Goal: Information Seeking & Learning: Find specific page/section

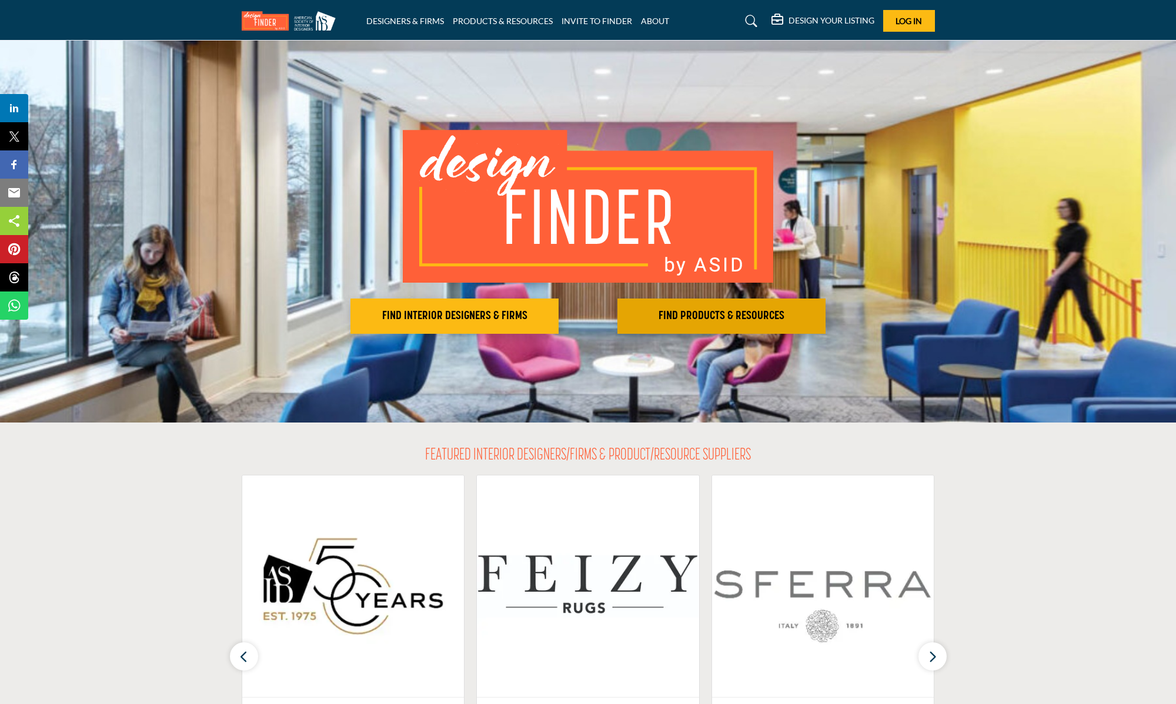
click at [555, 312] on h2 "FIND PRODUCTS & RESOURCES" at bounding box center [454, 316] width 201 height 14
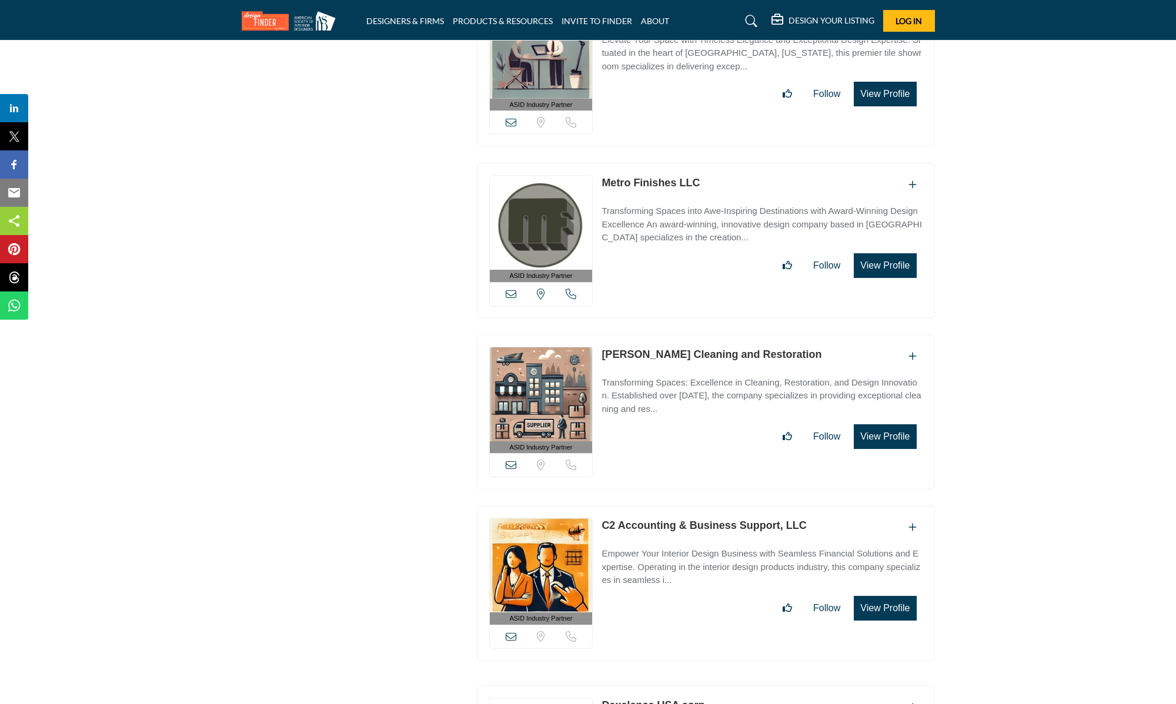
scroll to position [3240, 0]
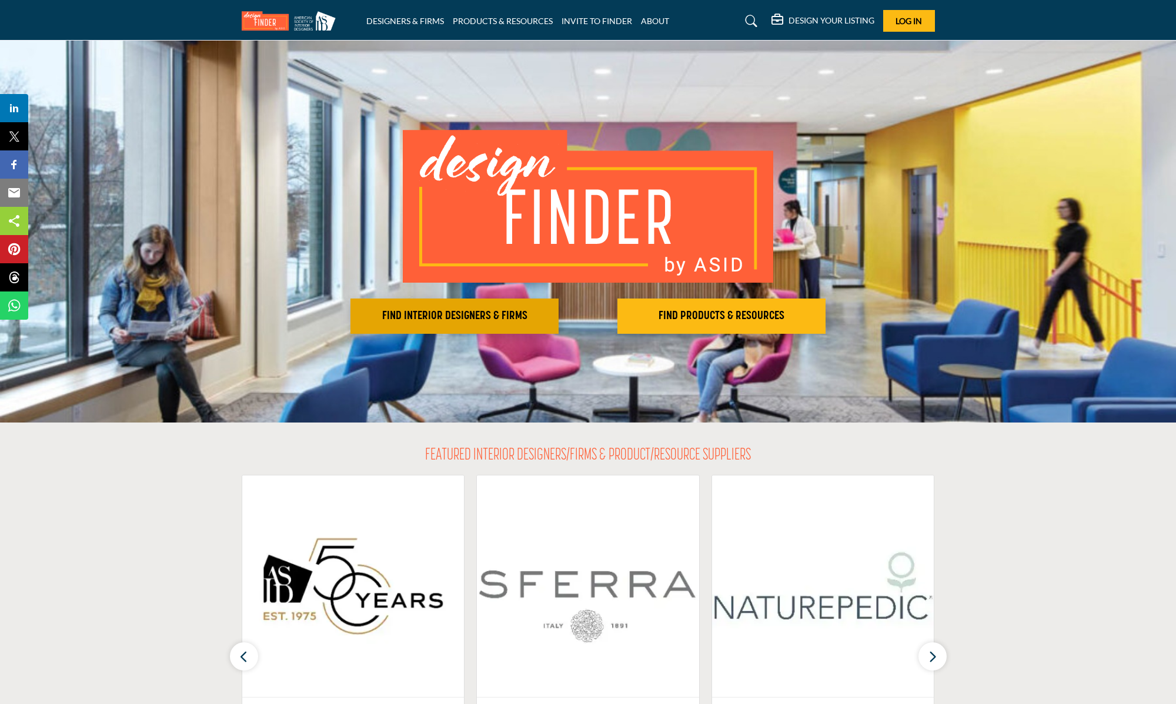
click at [480, 320] on h2 "FIND INTERIOR DESIGNERS & FIRMS" at bounding box center [454, 316] width 201 height 14
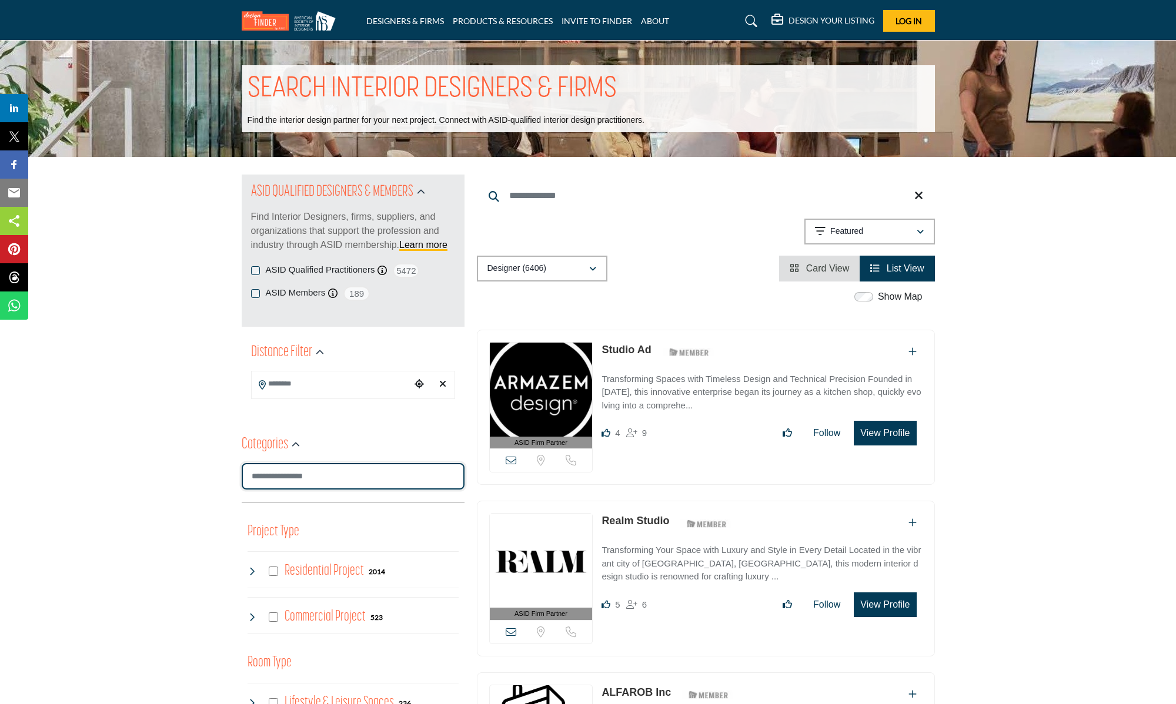
click at [332, 481] on input "Search Category" at bounding box center [353, 476] width 223 height 26
type input "**********"
type input "*"
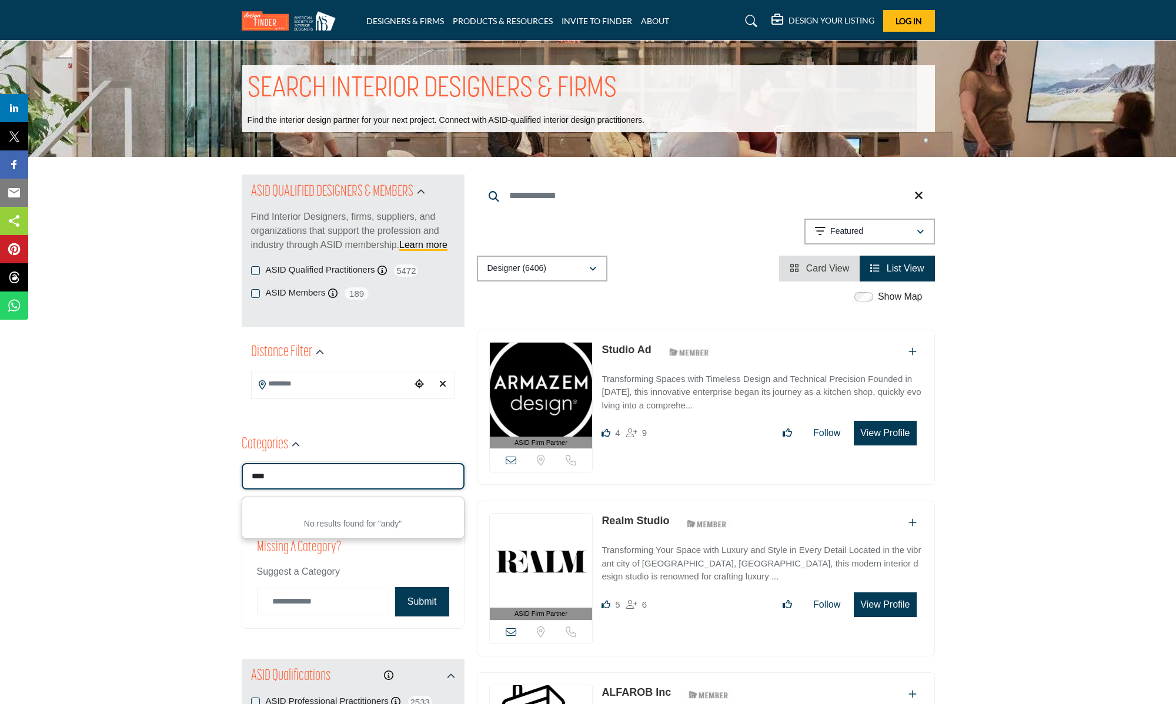
type input "****"
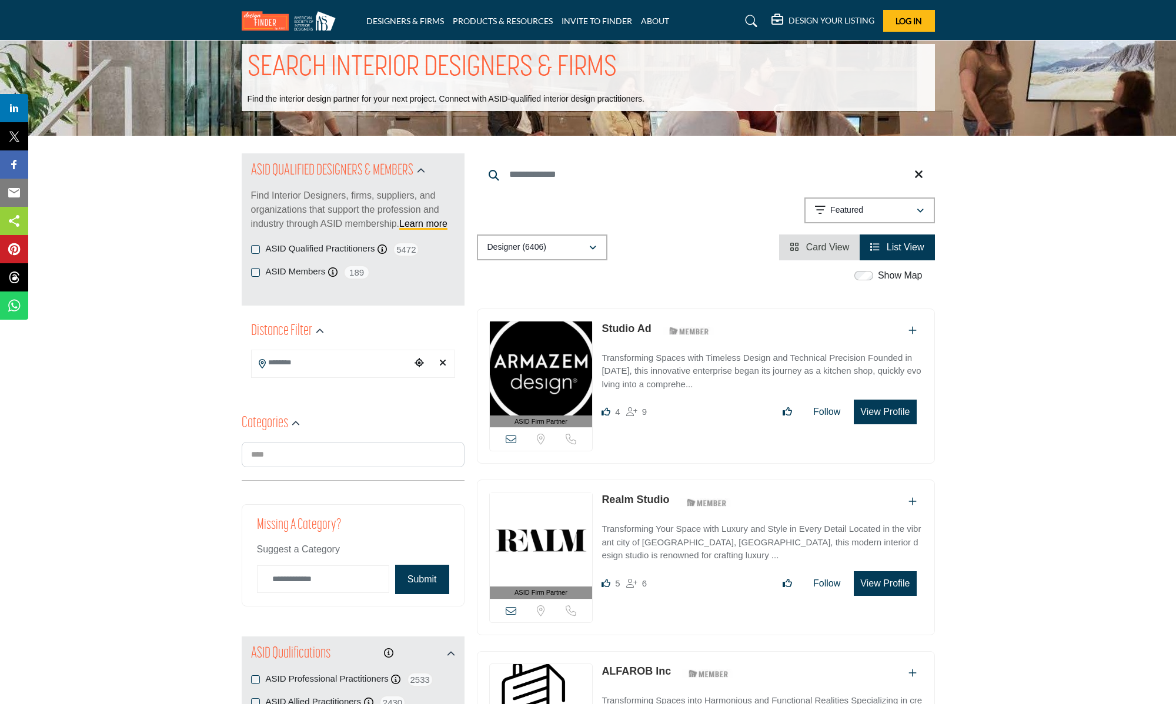
click at [737, 46] on div "SEARCH INTERIOR DESIGNERS & FIRMS Find the interior design partner for your nex…" at bounding box center [588, 77] width 693 height 67
click at [748, 24] on icon at bounding box center [751, 21] width 12 height 12
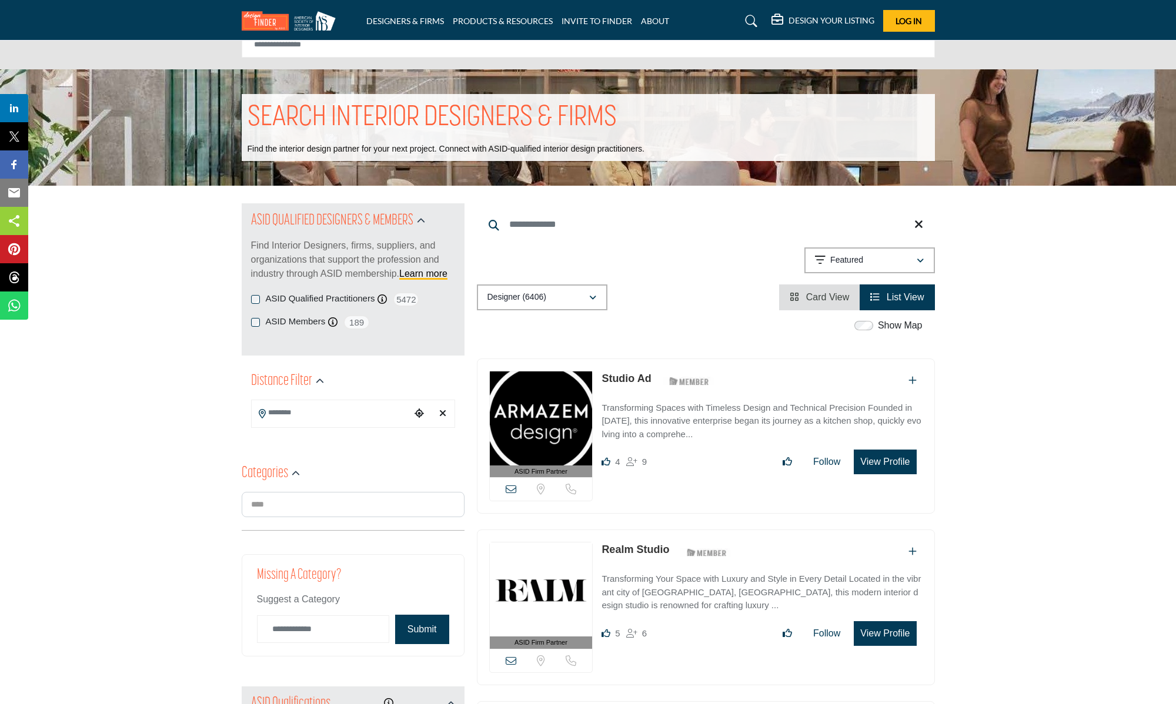
scroll to position [71, 0]
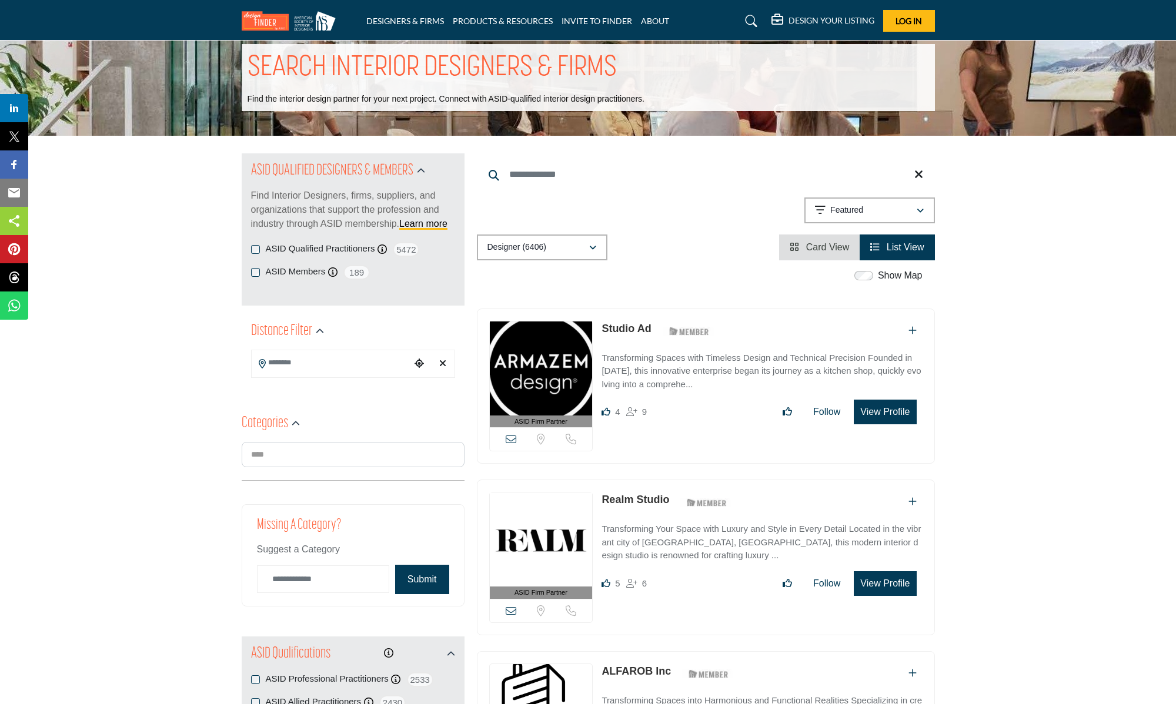
click at [748, 23] on icon at bounding box center [751, 21] width 12 height 12
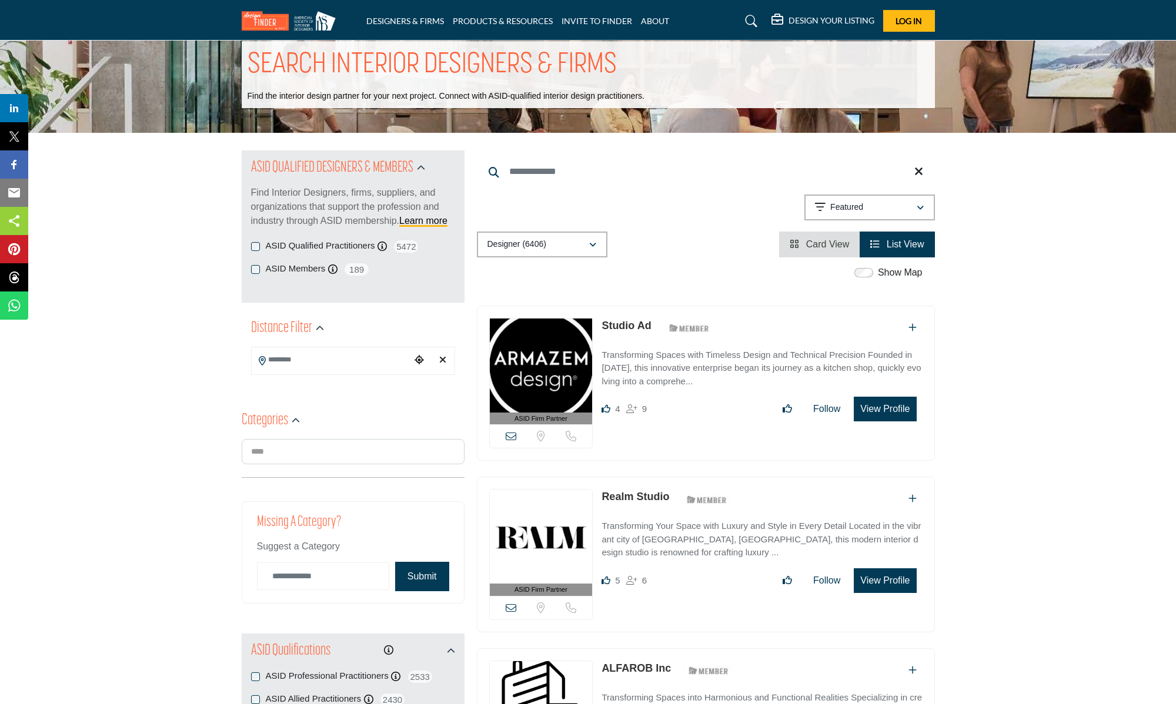
scroll to position [21, 0]
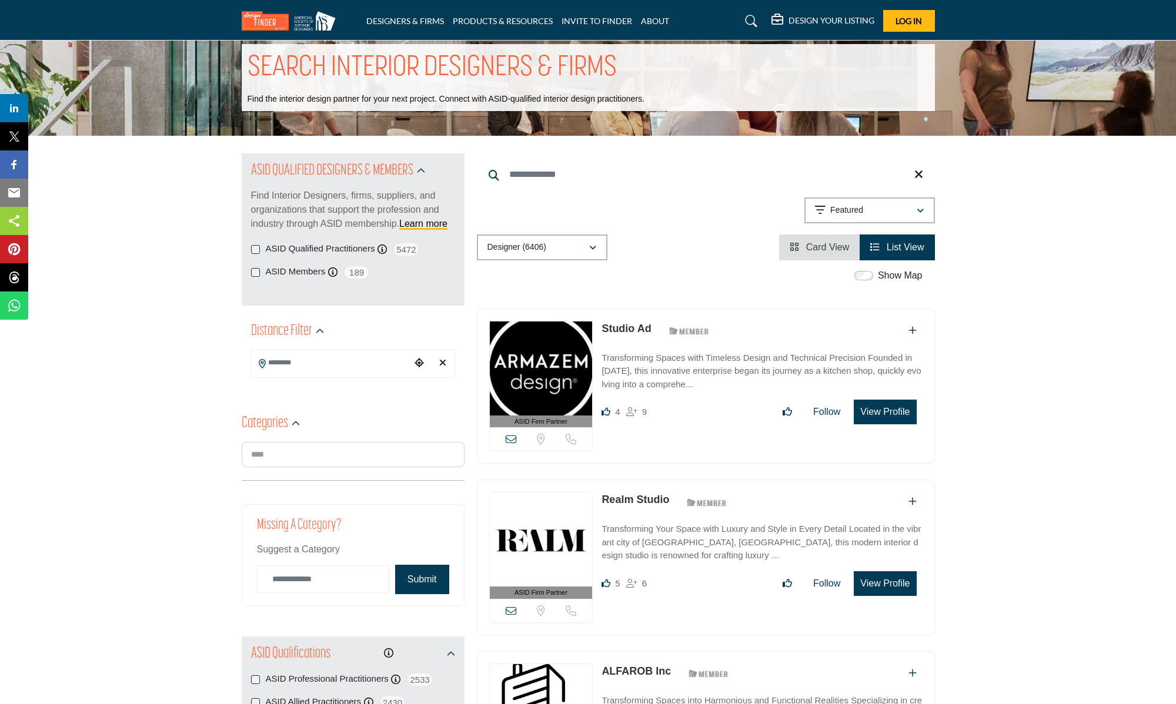
click at [896, 112] on div "SEARCH INTERIOR DESIGNERS & FIRMS Find the interior design partner for your nex…" at bounding box center [588, 77] width 1176 height 116
click at [754, 19] on icon at bounding box center [751, 21] width 12 height 12
click at [743, 19] on link at bounding box center [749, 21] width 31 height 19
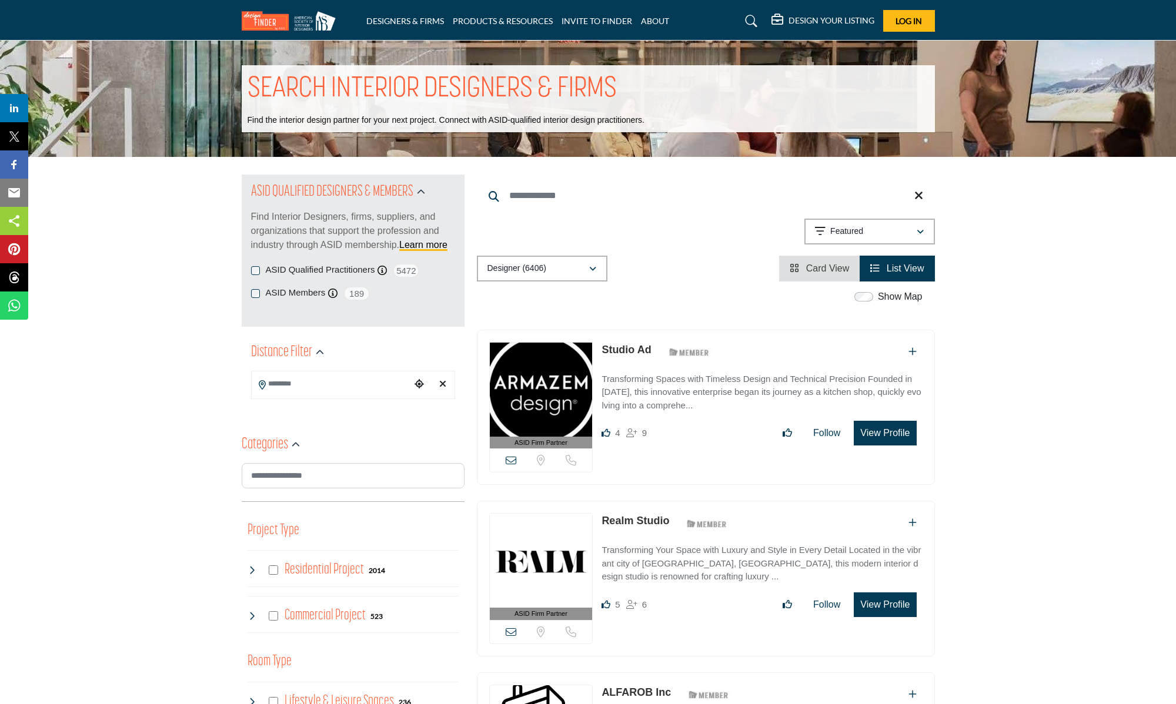
click at [747, 19] on icon at bounding box center [751, 21] width 12 height 12
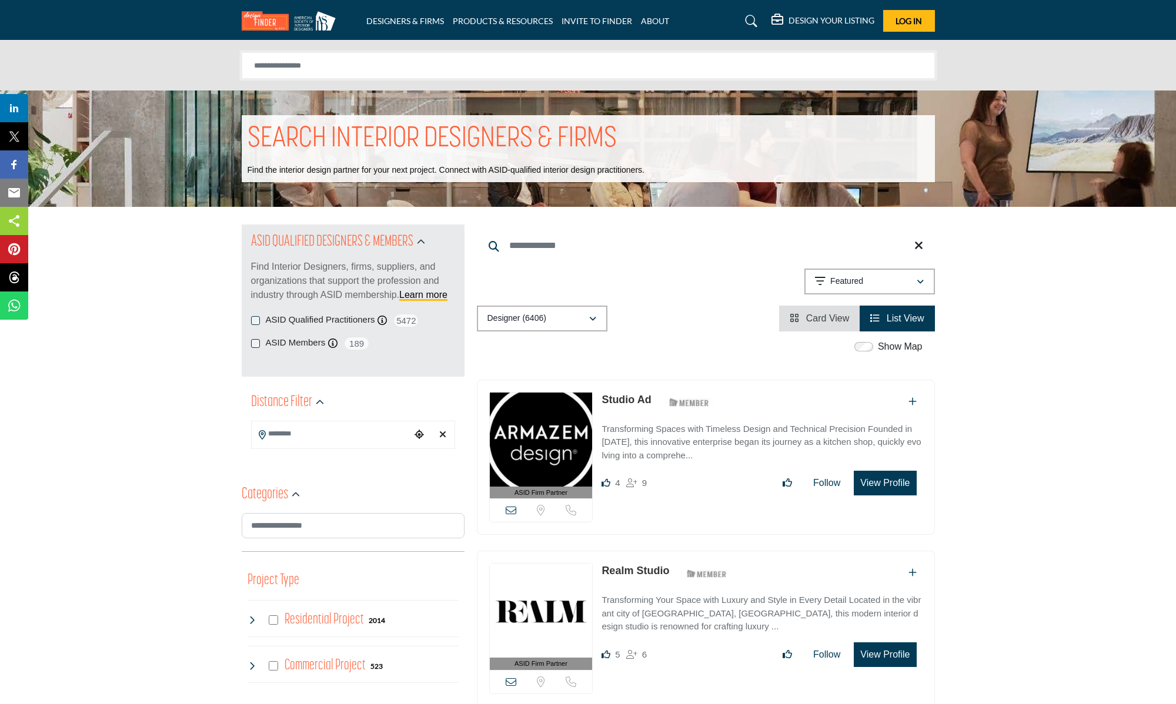
click at [610, 74] on input "Search Solutions" at bounding box center [588, 65] width 693 height 26
type input "*********"
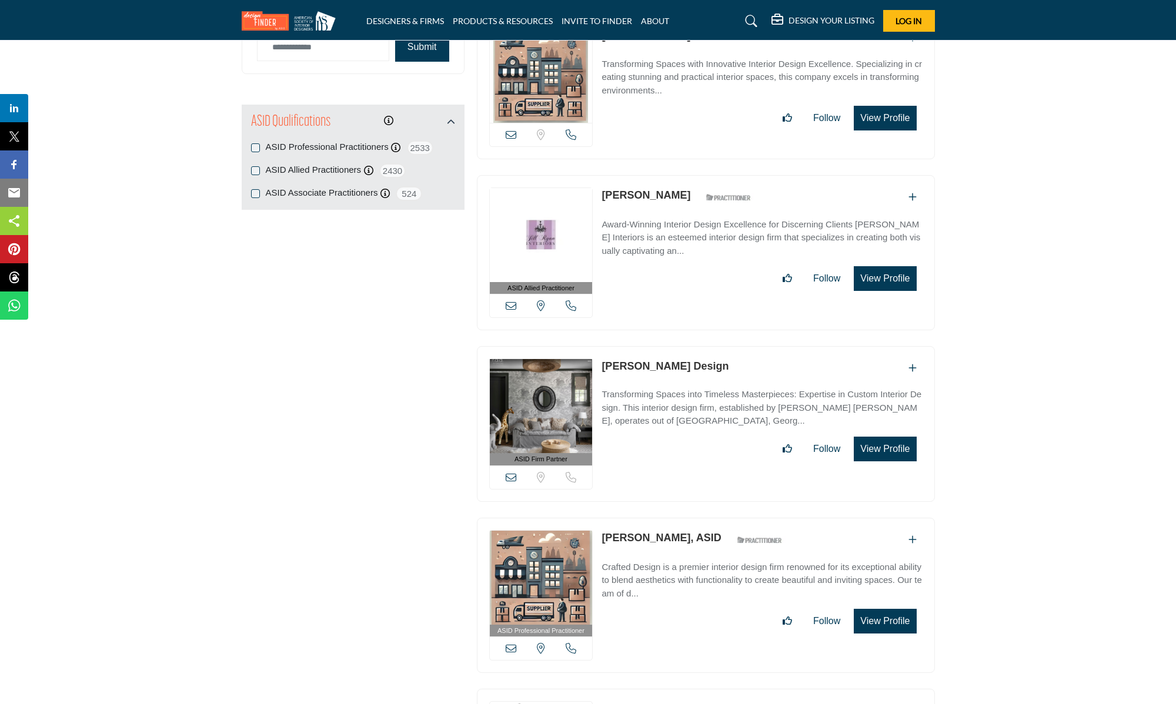
scroll to position [1347, 0]
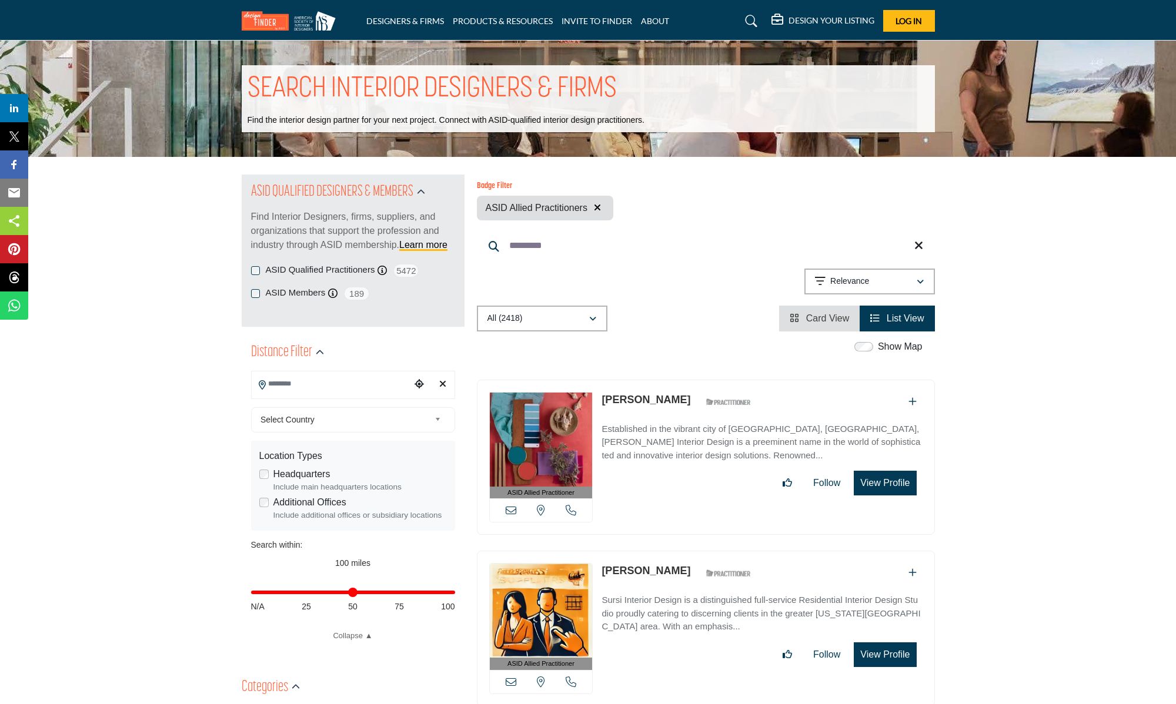
click at [345, 386] on input "Search Location" at bounding box center [331, 384] width 159 height 23
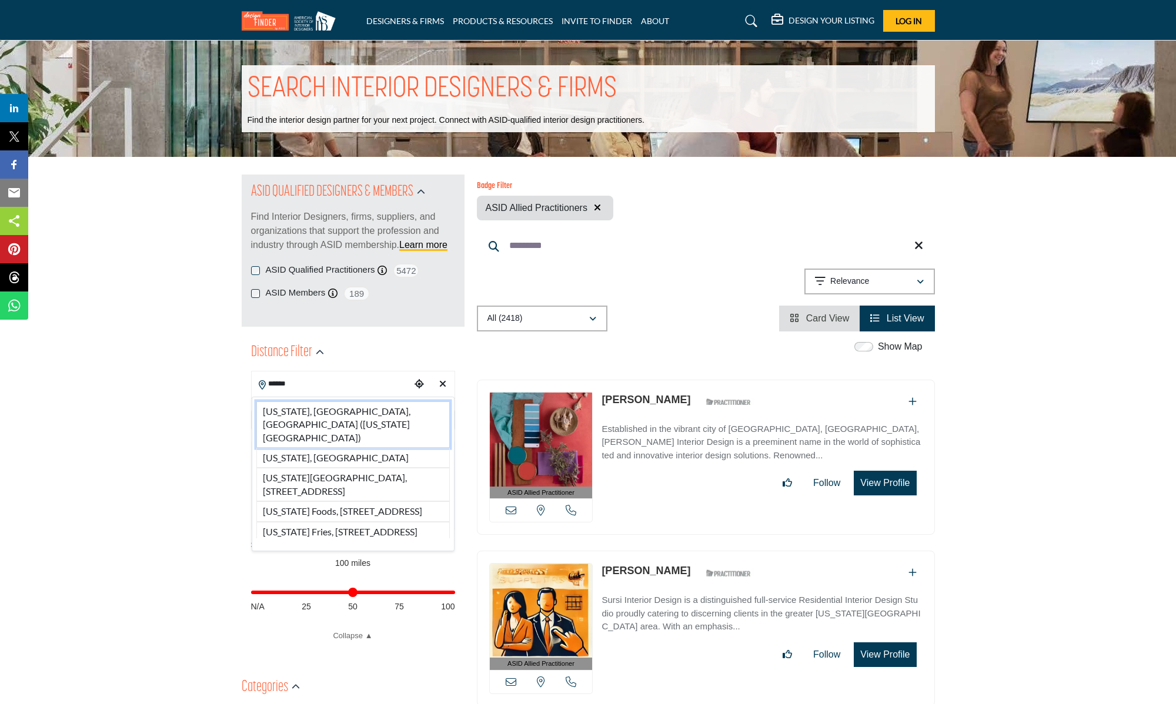
click at [350, 404] on li "New York, NY, USA (New York County)" at bounding box center [352, 425] width 193 height 46
type input "**********"
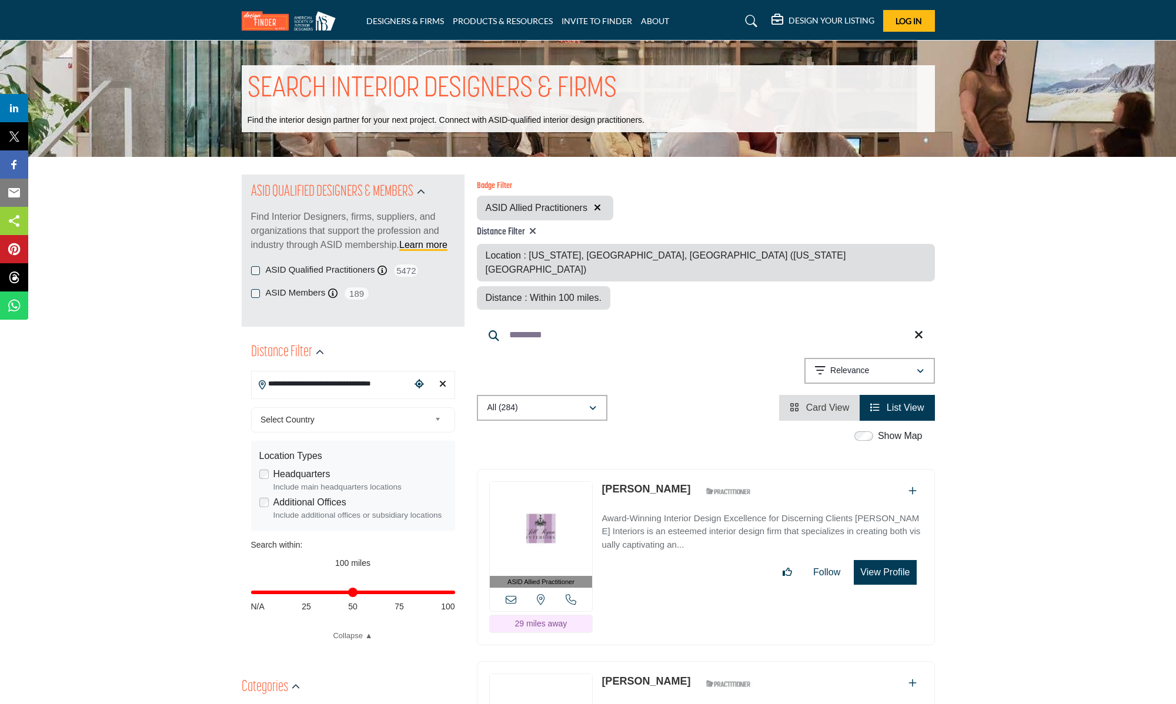
click at [442, 383] on icon "Clear search location" at bounding box center [442, 383] width 7 height 9
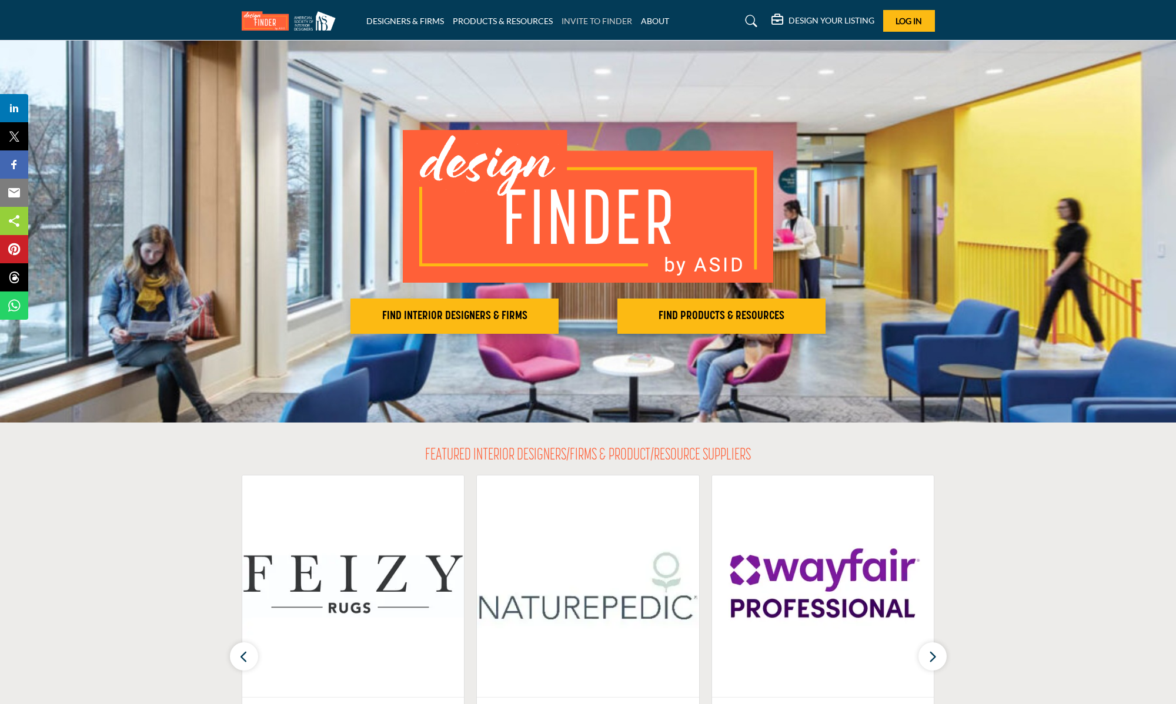
click at [587, 25] on link "INVITE TO FINDER" at bounding box center [596, 21] width 71 height 10
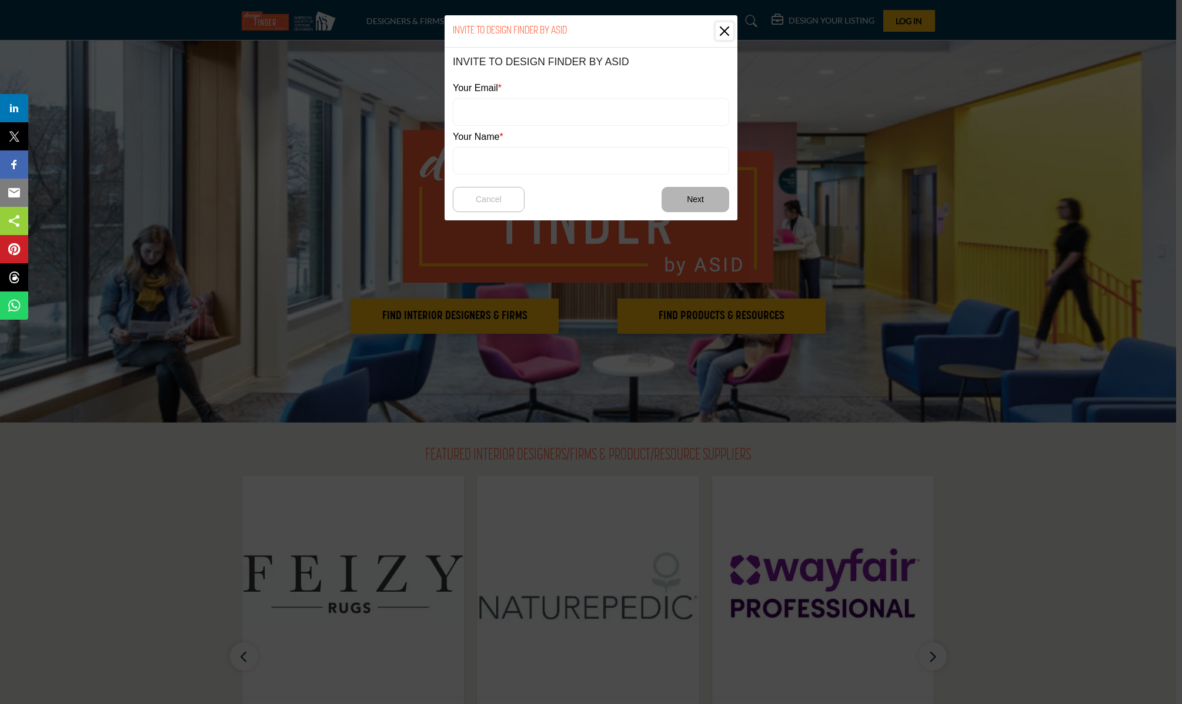
click at [729, 33] on button "Close" at bounding box center [724, 31] width 18 height 18
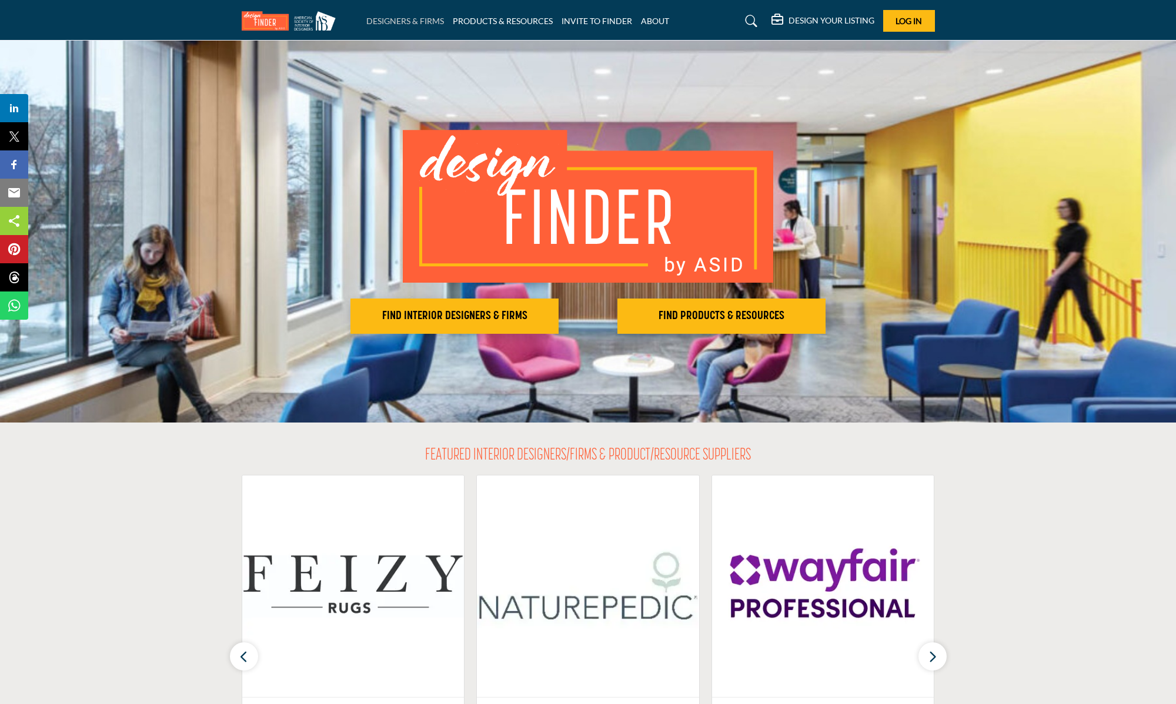
click at [407, 16] on link "DESIGNERS & FIRMS" at bounding box center [405, 21] width 78 height 10
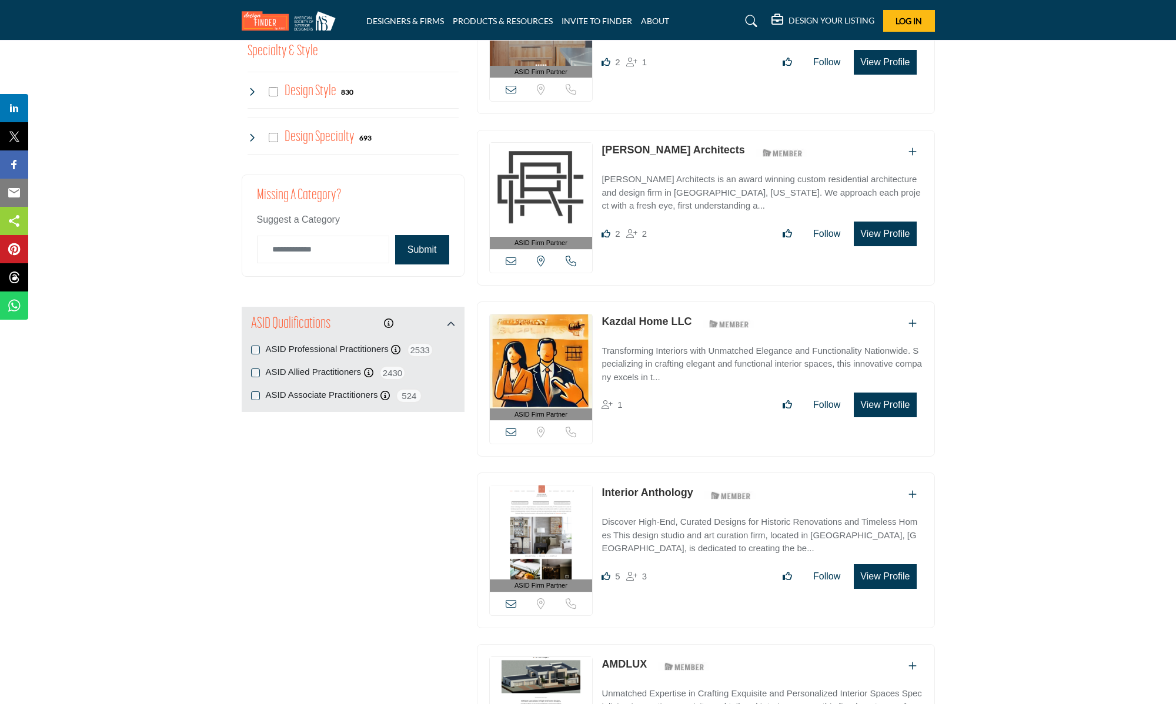
scroll to position [1059, 0]
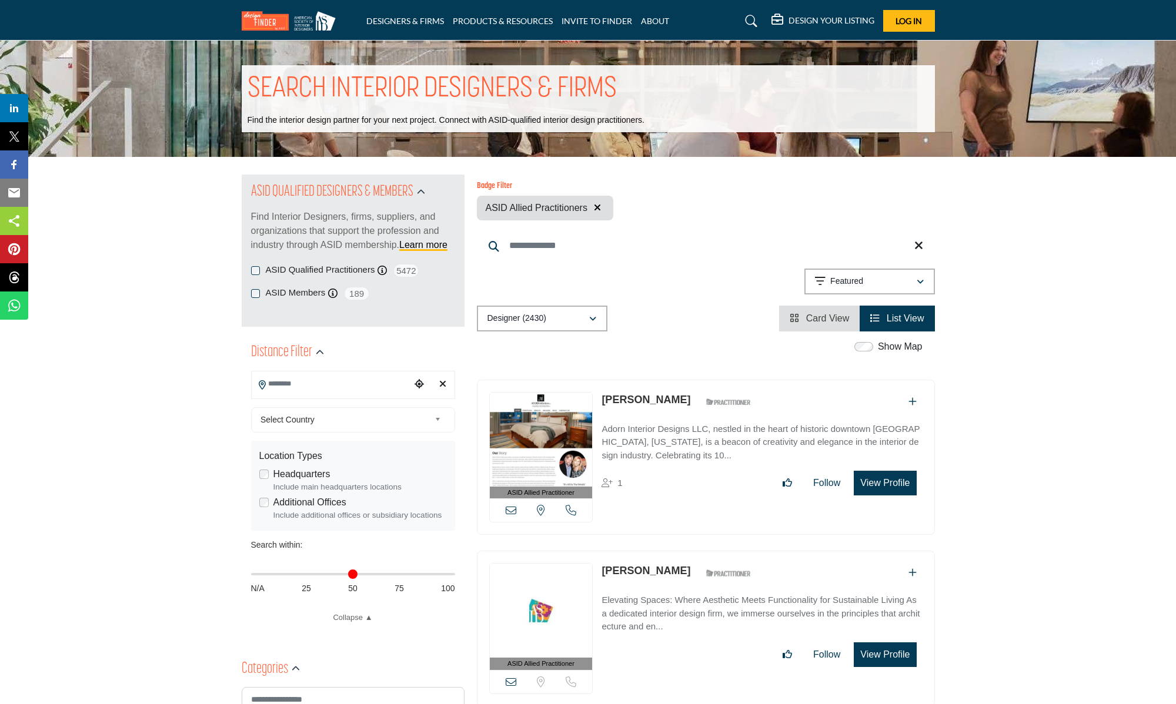
click at [320, 384] on input "Search Location" at bounding box center [331, 384] width 159 height 23
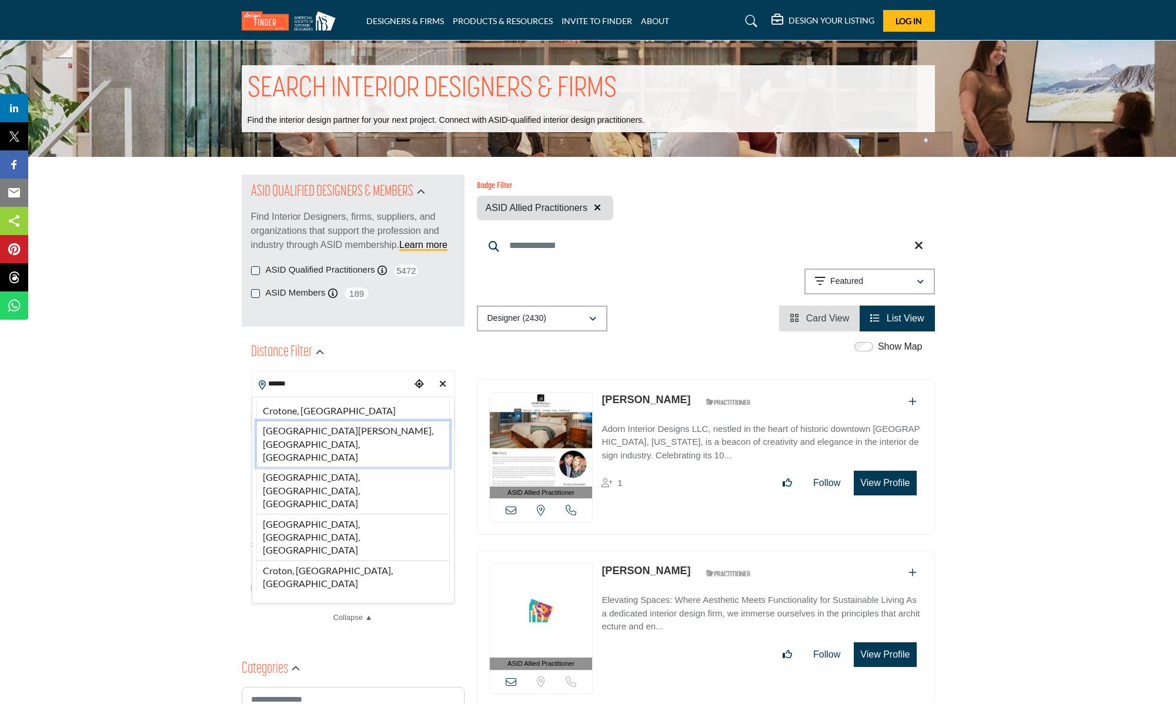
click at [337, 429] on li "[GEOGRAPHIC_DATA][PERSON_NAME], [GEOGRAPHIC_DATA], [GEOGRAPHIC_DATA]" at bounding box center [352, 444] width 193 height 46
type input "**********"
type input "***"
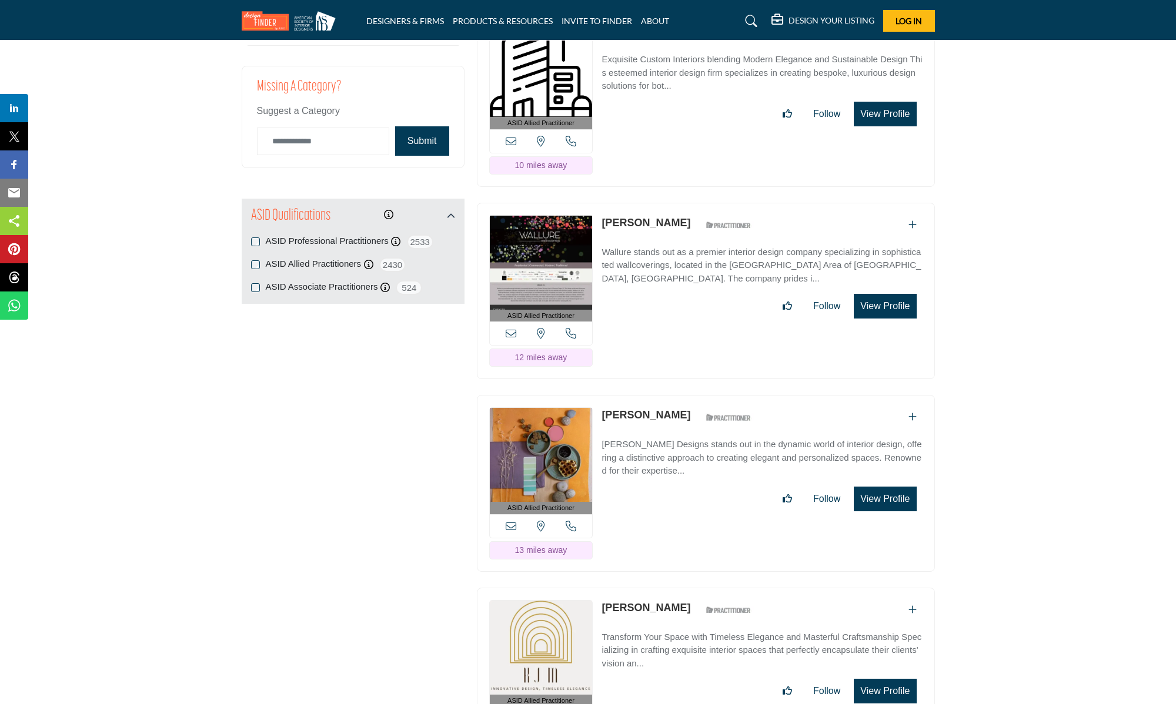
scroll to position [1421, 0]
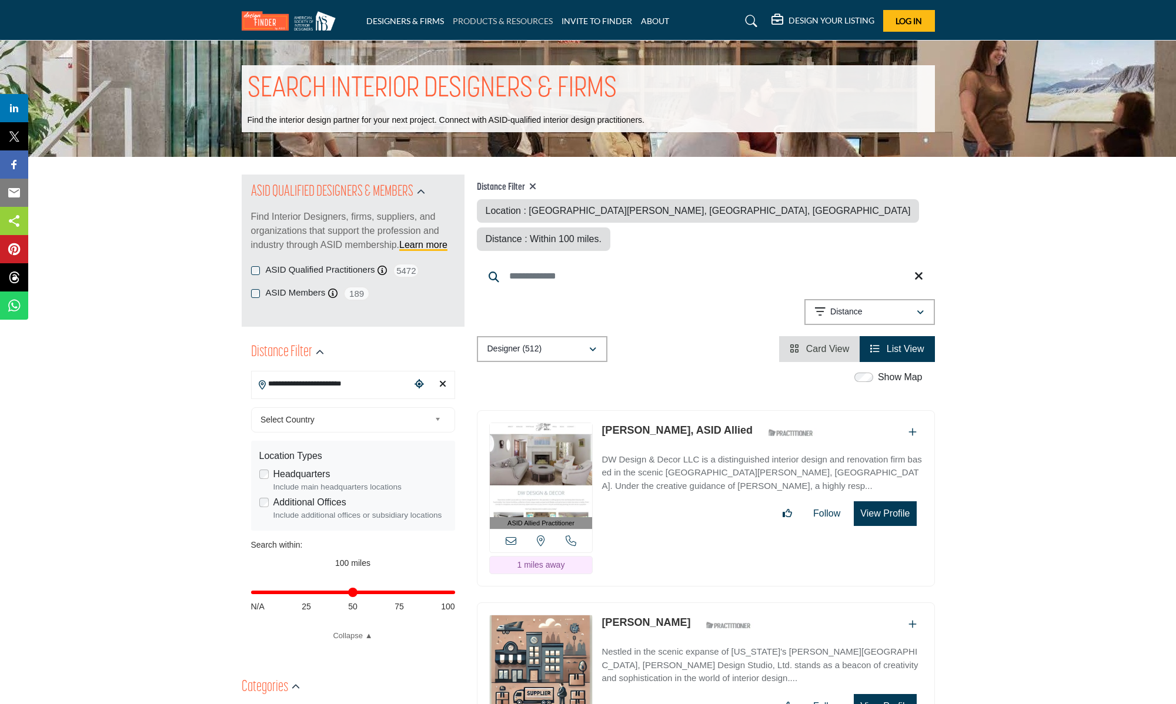
click at [479, 17] on link "PRODUCTS & RESOURCES" at bounding box center [503, 21] width 100 height 10
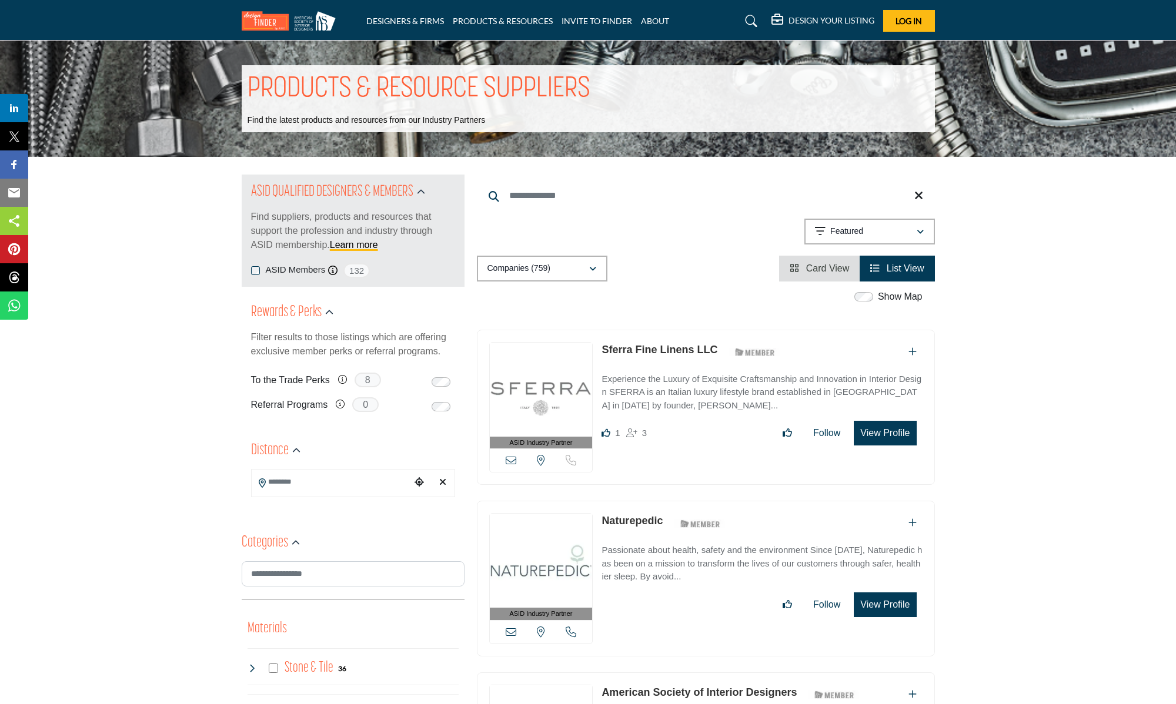
click at [299, 487] on input "Search Location" at bounding box center [331, 481] width 159 height 23
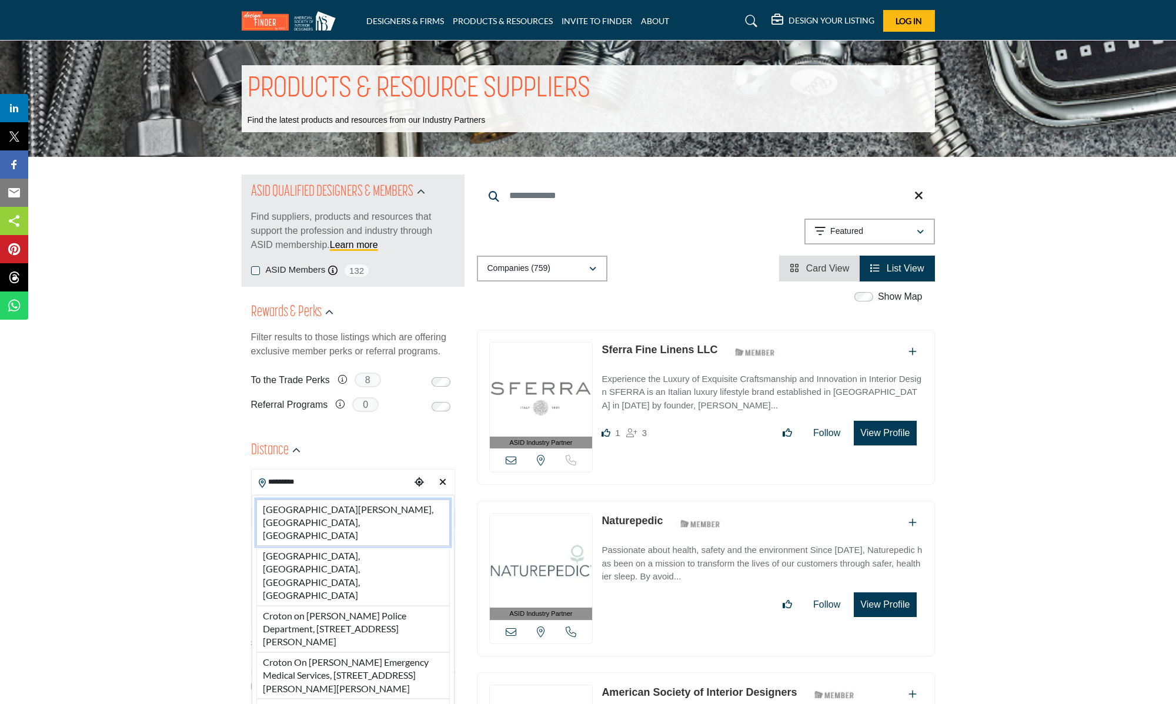
click at [317, 512] on li "[GEOGRAPHIC_DATA][PERSON_NAME], [GEOGRAPHIC_DATA], [GEOGRAPHIC_DATA]" at bounding box center [352, 523] width 193 height 46
type input "**********"
type input "***"
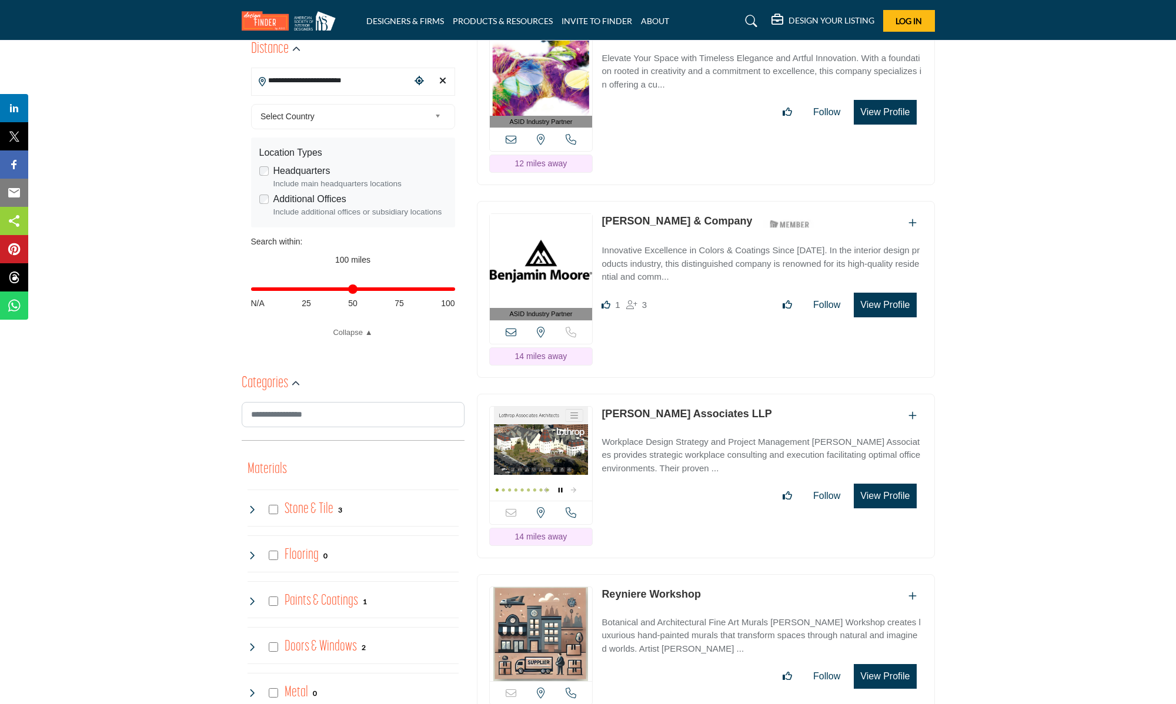
scroll to position [404, 0]
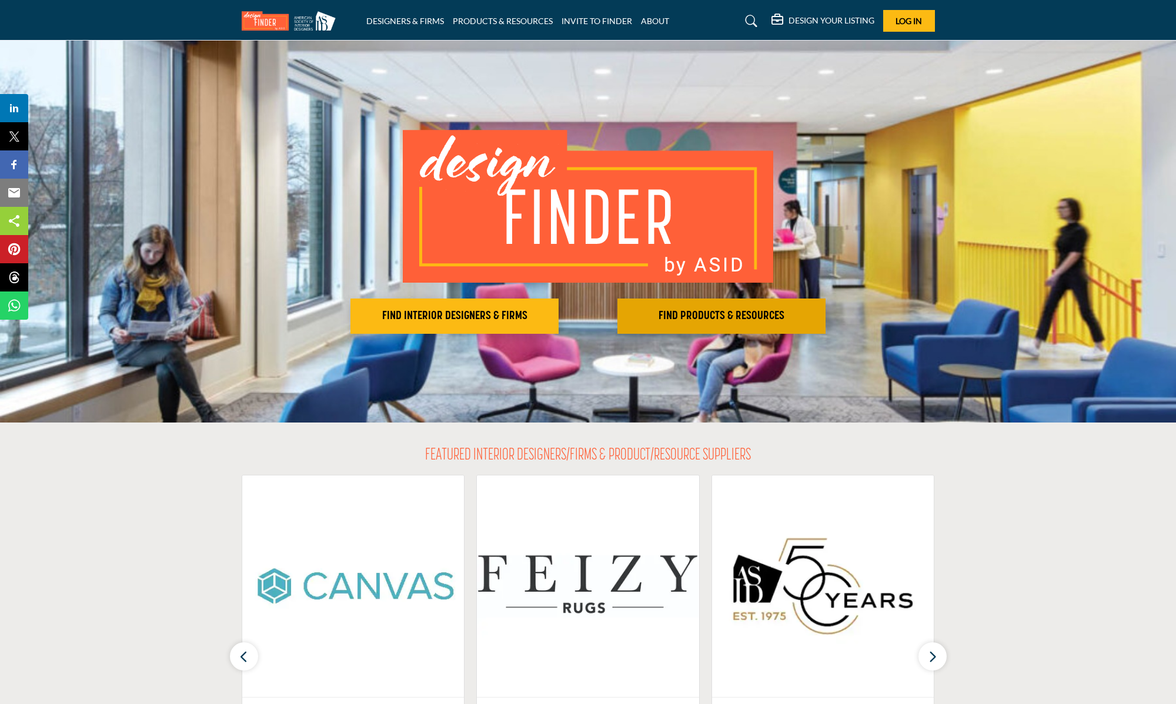
click at [555, 312] on h2 "FIND PRODUCTS & RESOURCES" at bounding box center [454, 316] width 201 height 14
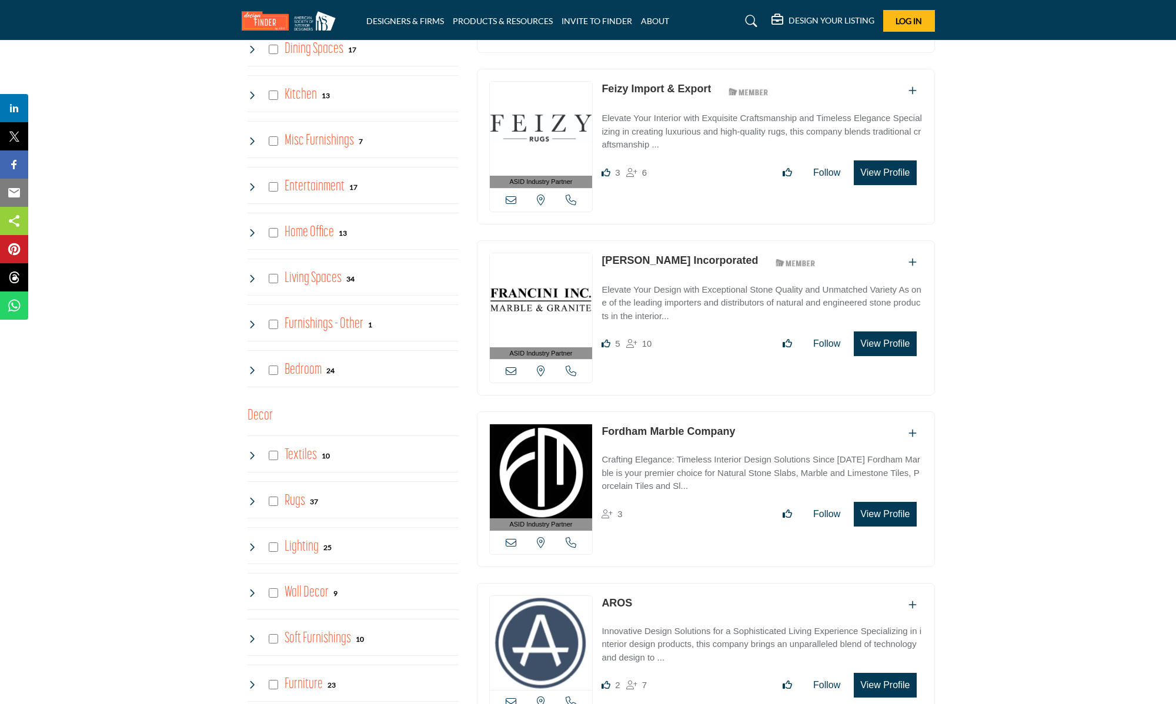
scroll to position [2309, 0]
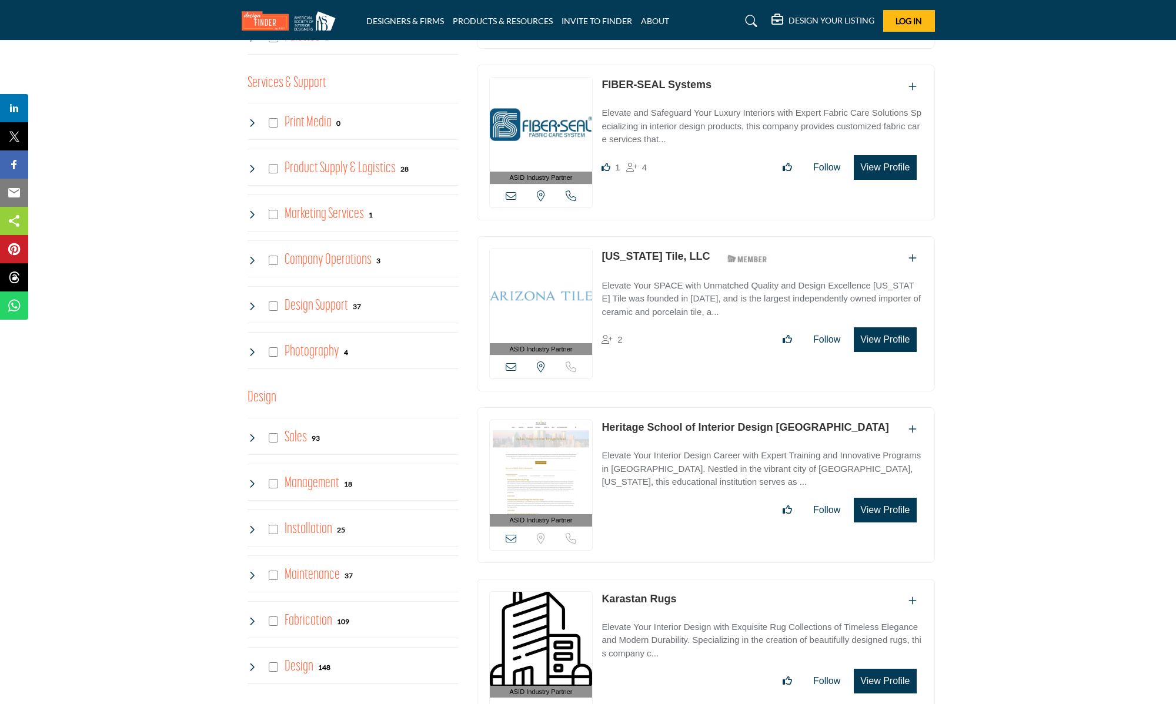
click at [251, 350] on icon at bounding box center [251, 351] width 9 height 9
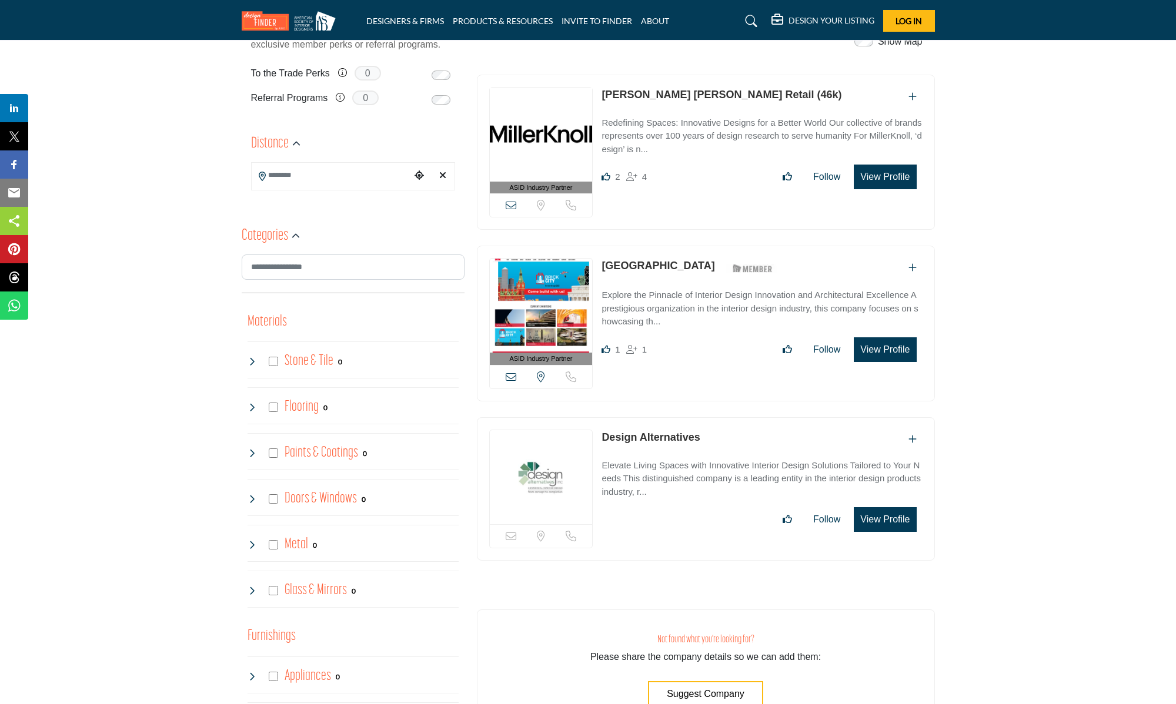
scroll to position [306, 0]
click at [443, 178] on icon "Clear search location" at bounding box center [442, 175] width 7 height 9
type input "***"
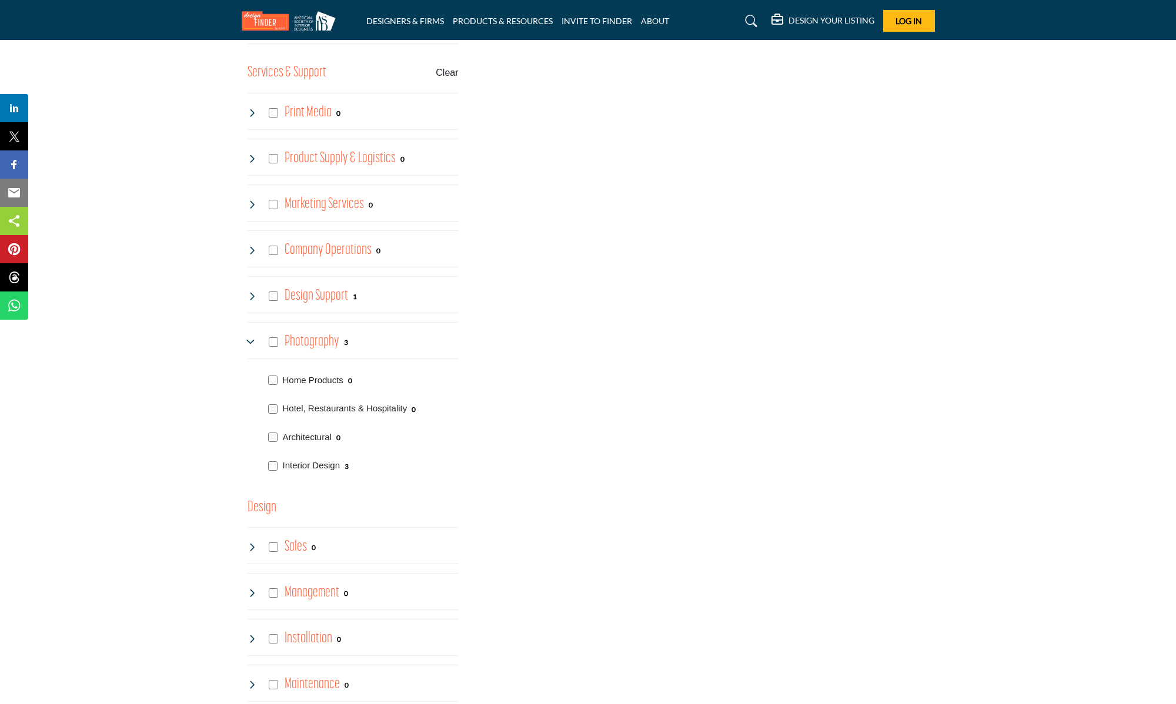
scroll to position [2563, 0]
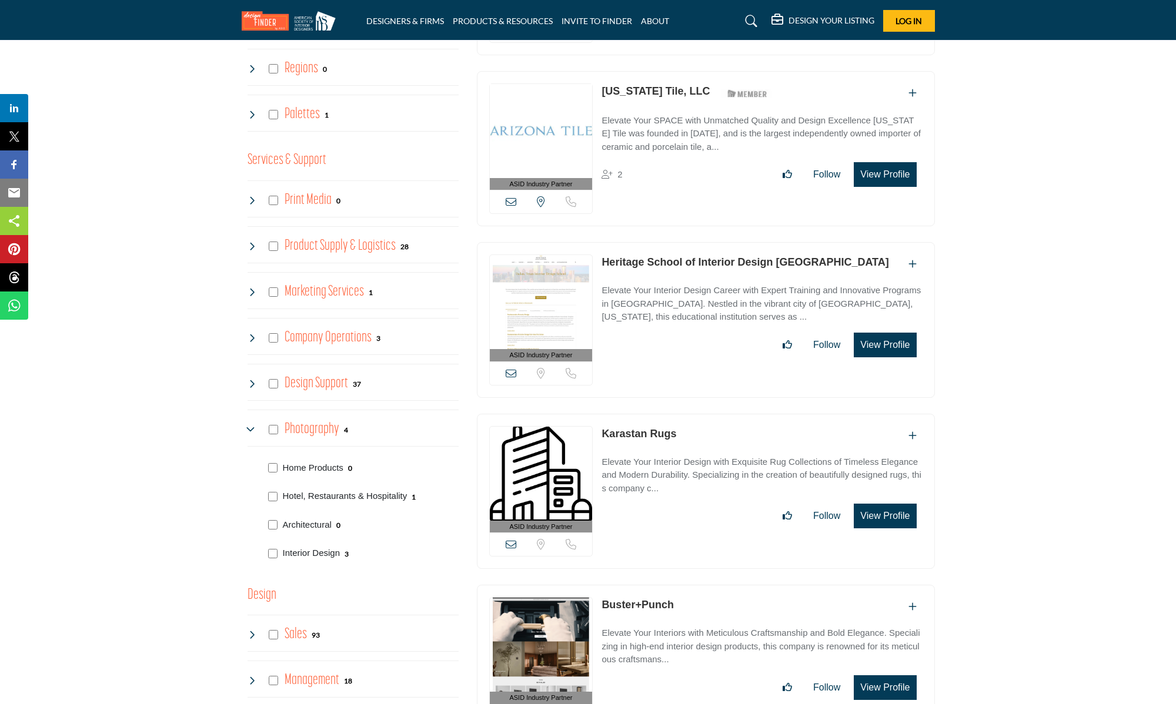
scroll to position [2478, 0]
